Goal: Find specific page/section: Find specific page/section

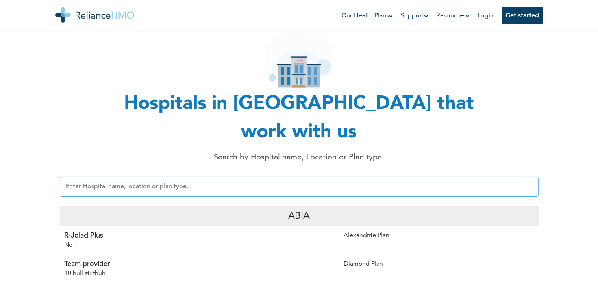
click at [128, 176] on input "text" at bounding box center [299, 186] width 479 height 20
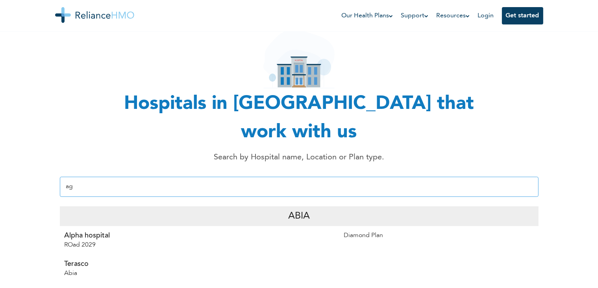
type input "a"
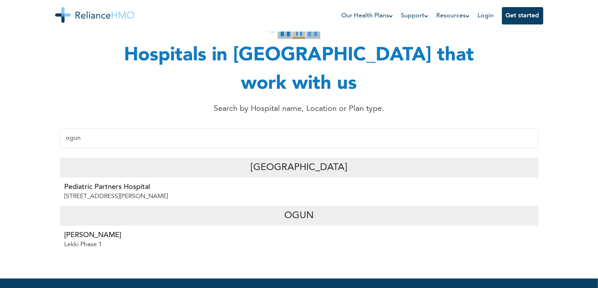
scroll to position [91, 0]
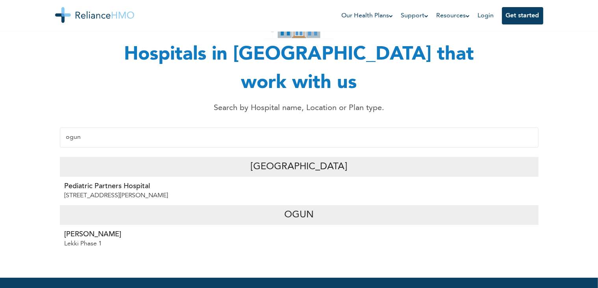
click at [173, 239] on p "Lekki Phase 1" at bounding box center [200, 243] width 270 height 9
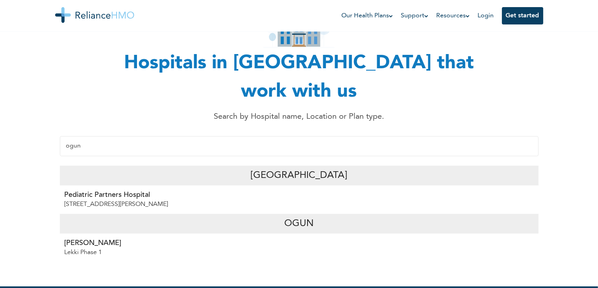
scroll to position [82, 0]
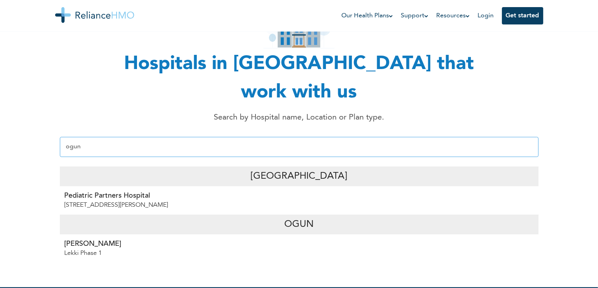
click at [85, 137] on input "ogun" at bounding box center [299, 147] width 479 height 20
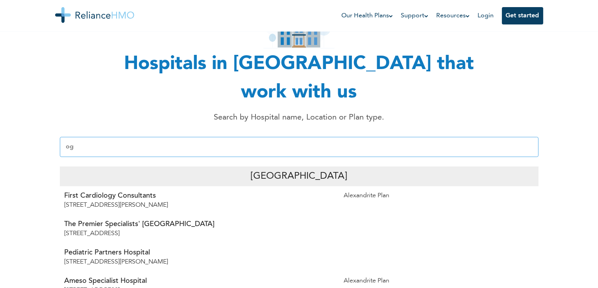
type input "o"
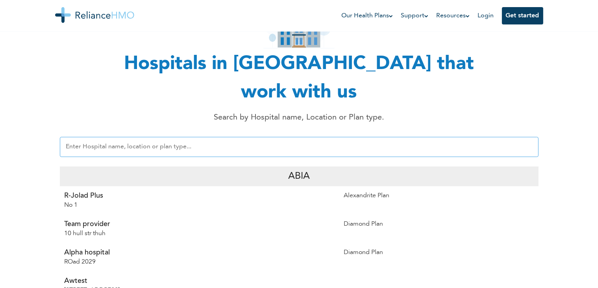
type input "l"
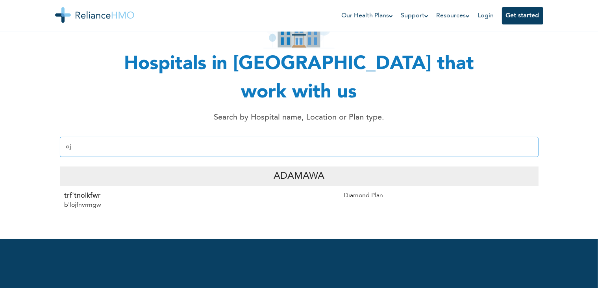
type input "o"
type input "i"
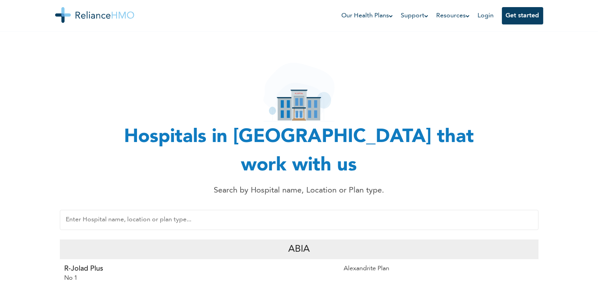
scroll to position [9, 0]
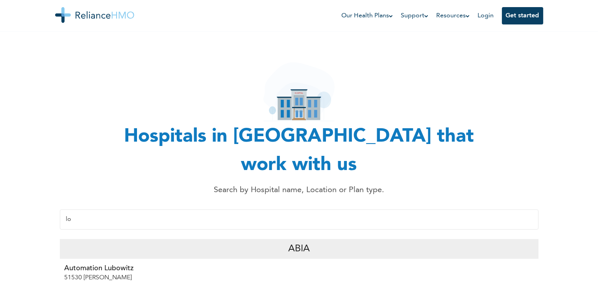
type input "l"
type input "B"
type input "r"
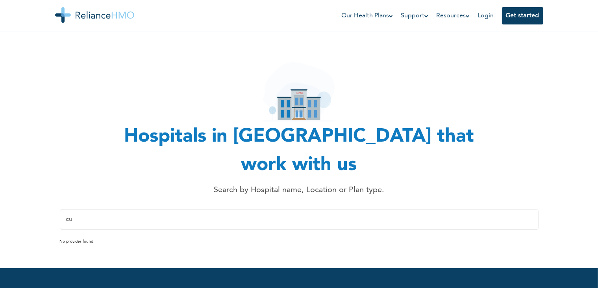
type input "c"
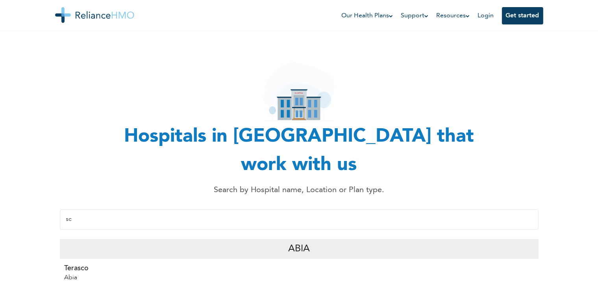
type input "s"
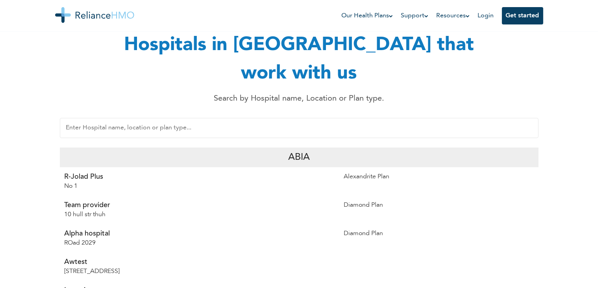
scroll to position [0, 0]
